Goal: Navigation & Orientation: Find specific page/section

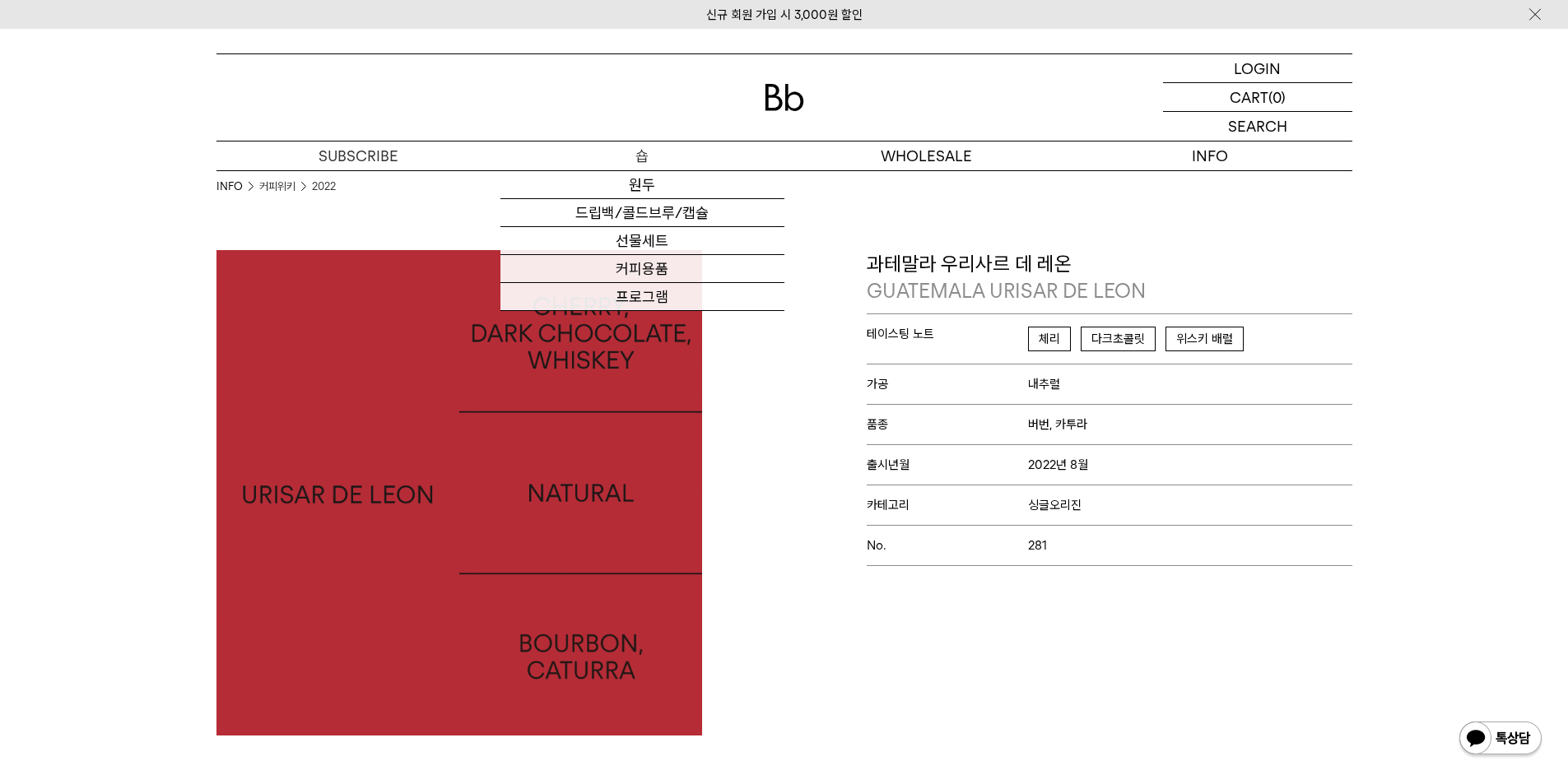
click at [621, 157] on p "숍" at bounding box center [643, 155] width 284 height 29
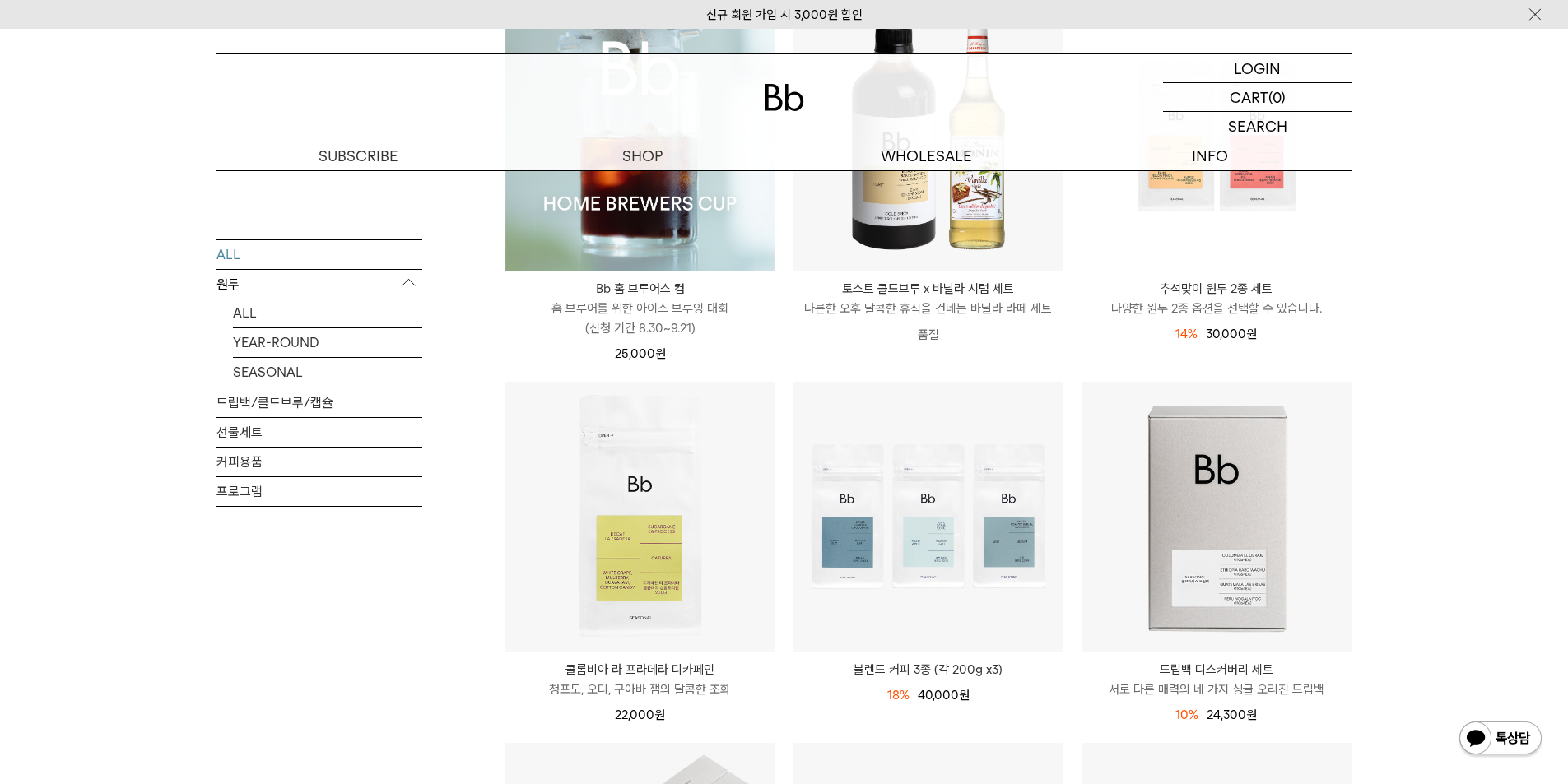
scroll to position [659, 0]
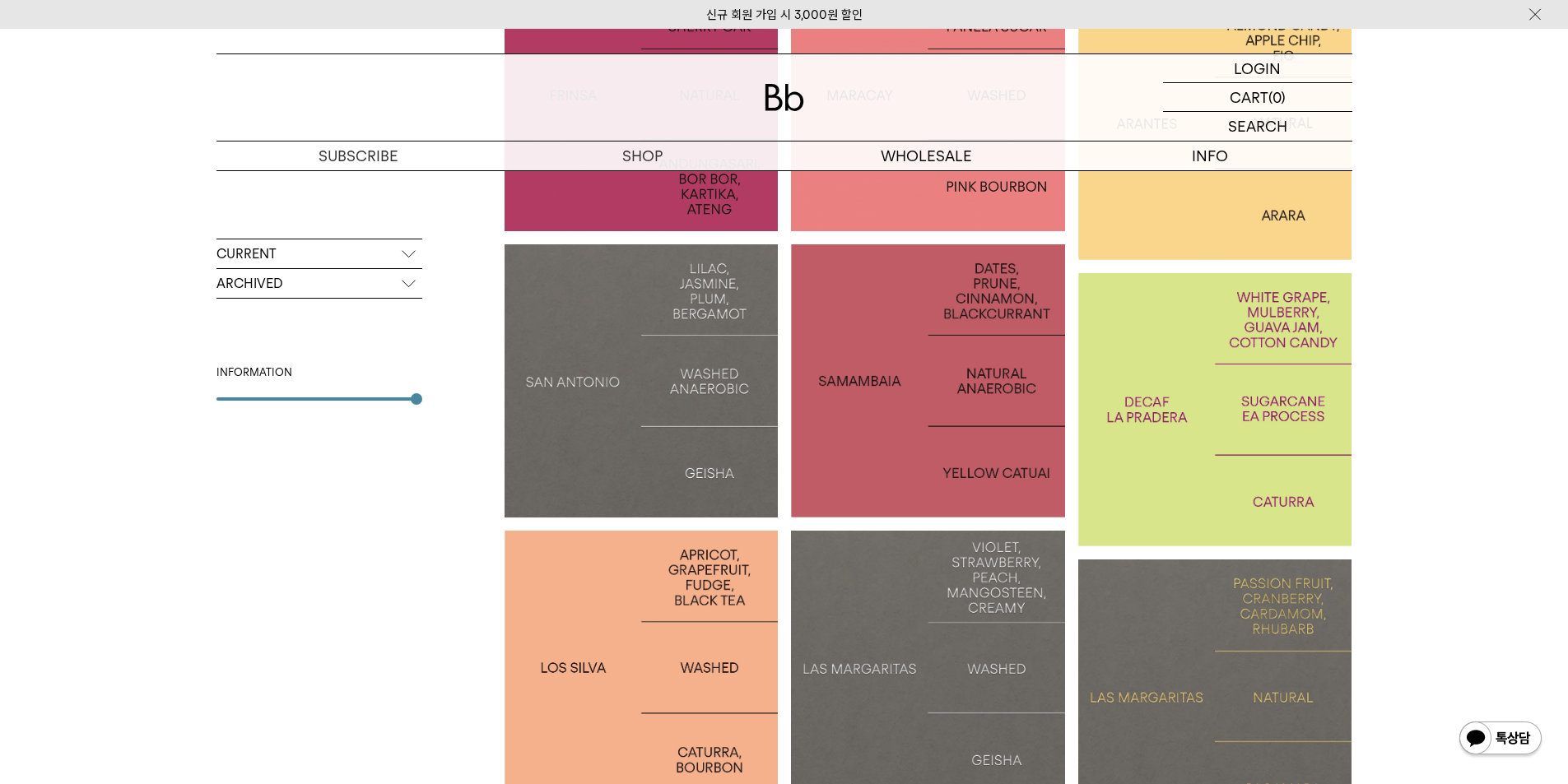
scroll to position [247, 0]
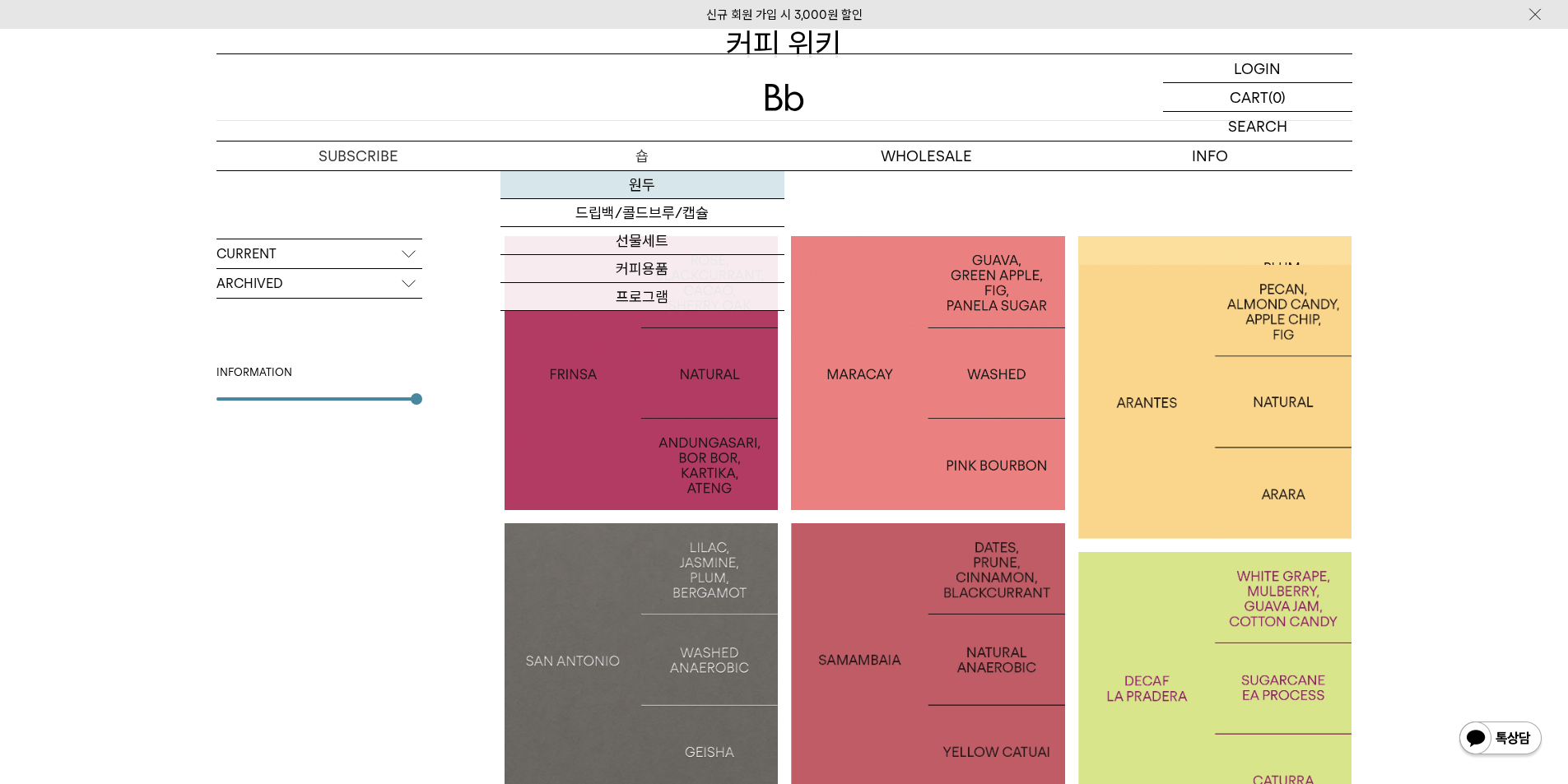
click at [646, 186] on link "원두" at bounding box center [643, 185] width 284 height 28
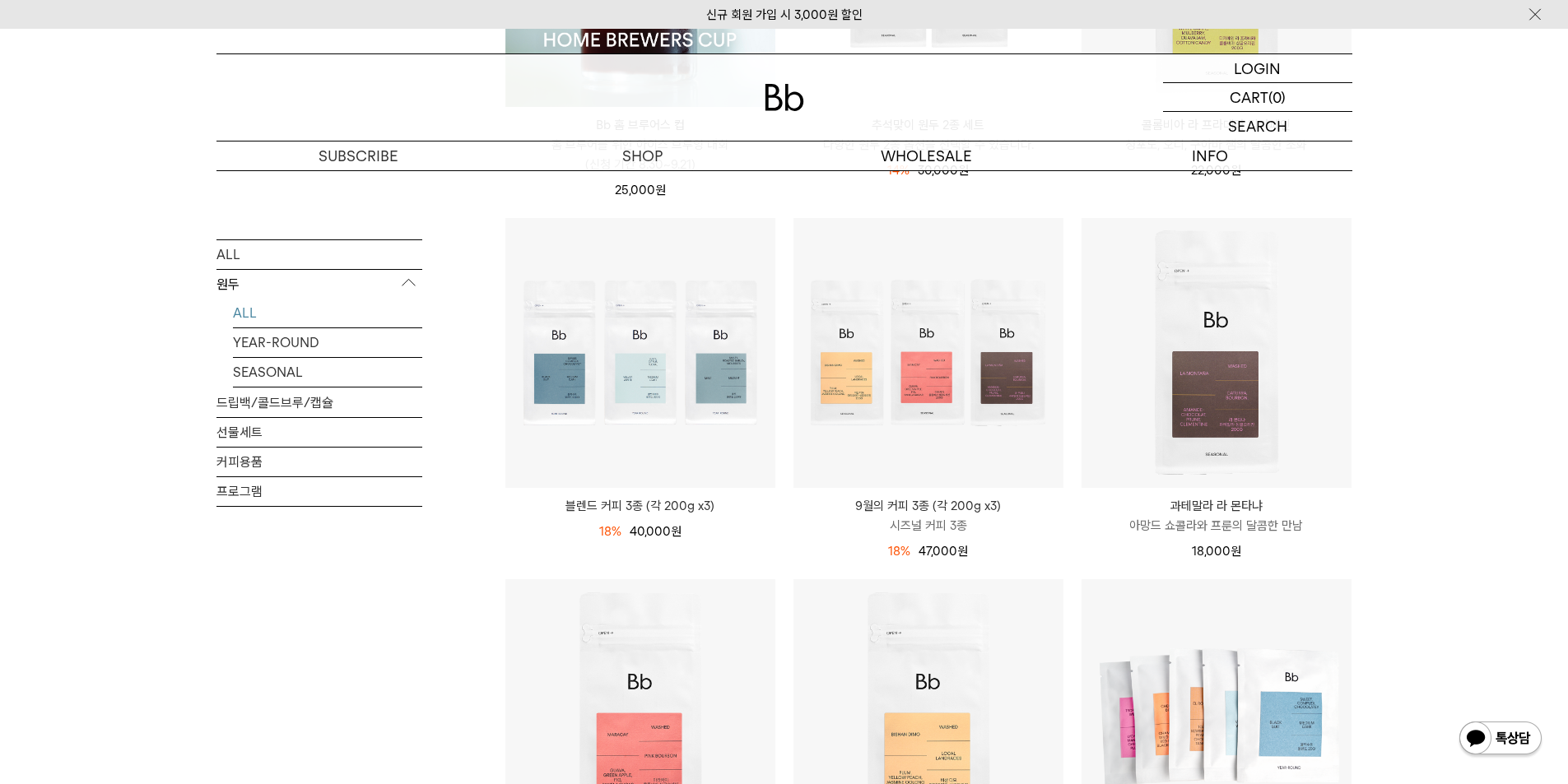
scroll to position [823, 0]
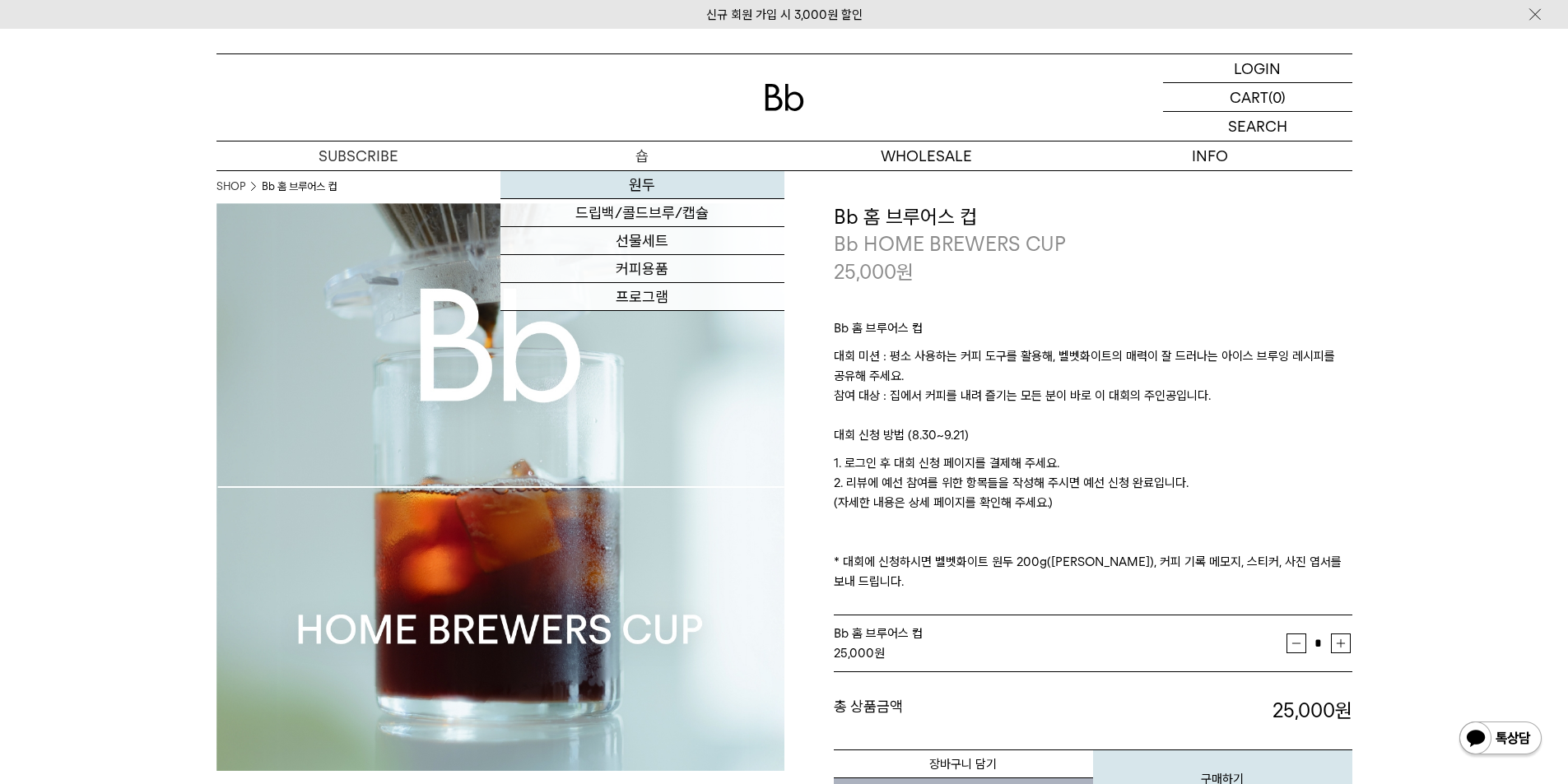
click at [643, 187] on link "원두" at bounding box center [643, 185] width 284 height 28
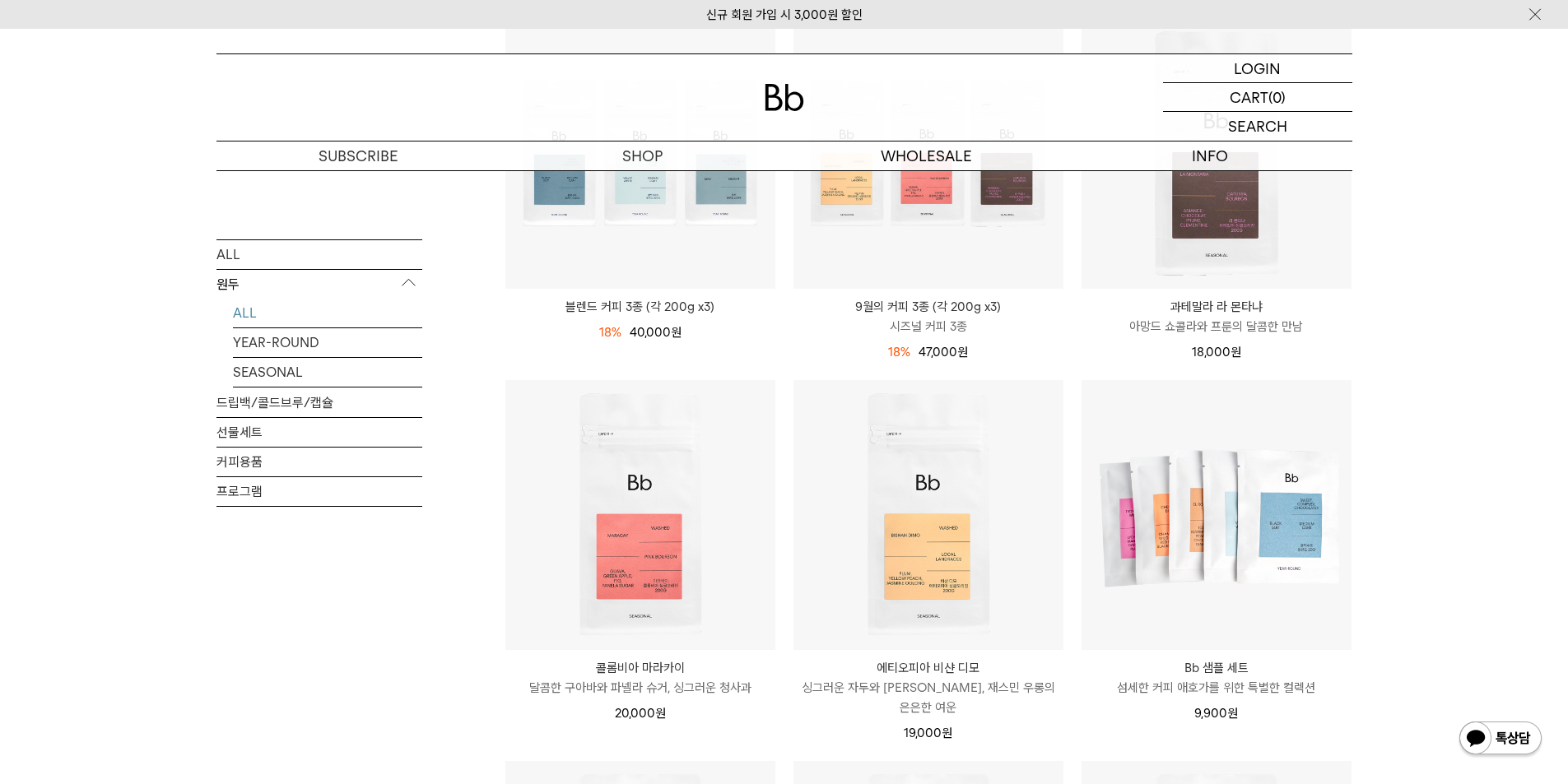
scroll to position [741, 0]
